Goal: Transaction & Acquisition: Subscribe to service/newsletter

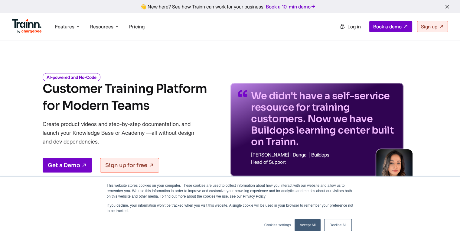
click at [308, 224] on link "Accept All" at bounding box center [307, 225] width 26 height 12
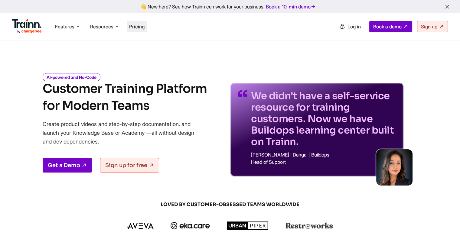
click at [138, 29] on span "Pricing" at bounding box center [136, 27] width 15 height 6
